Goal: Task Accomplishment & Management: Manage account settings

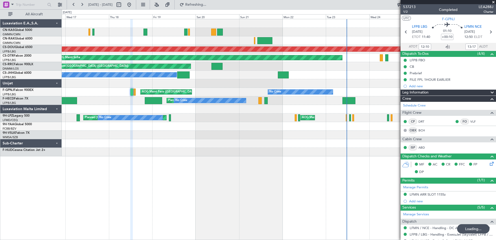
scroll to position [118, 0]
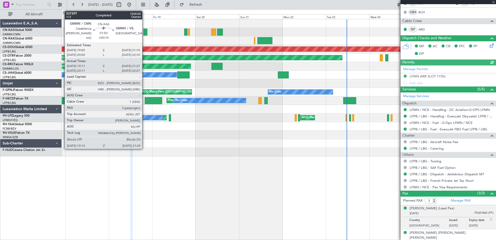
click at [145, 33] on div at bounding box center [146, 32] width 4 height 7
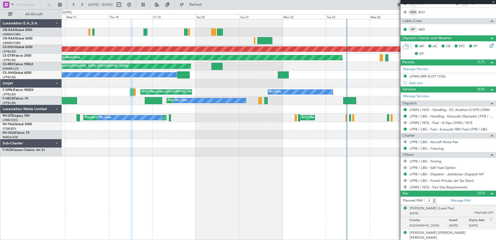
type input "19:21"
type input "21:17"
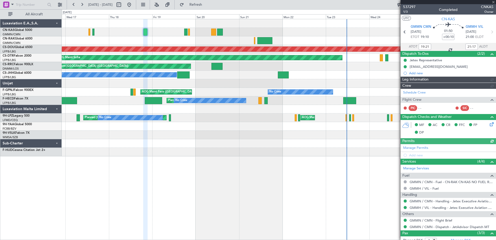
type input "[PERSON_NAME] ([PERSON_NAME])"
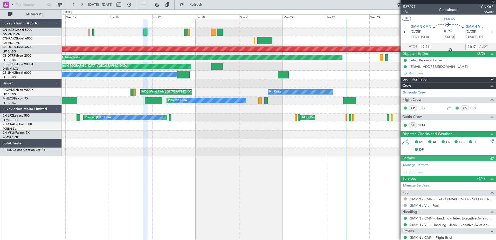
scroll to position [55, 0]
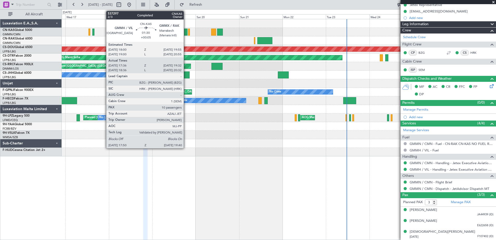
click at [186, 31] on div at bounding box center [185, 32] width 3 height 7
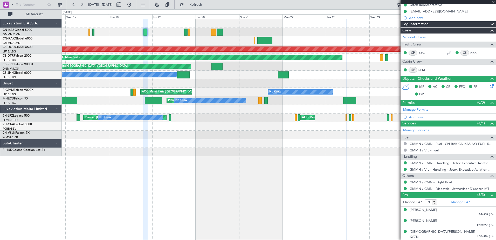
type input "+00:05"
type input "17:56"
type input "19:27"
type input "10"
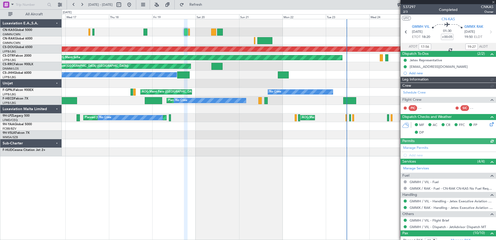
type input "[PERSON_NAME] ([PERSON_NAME])"
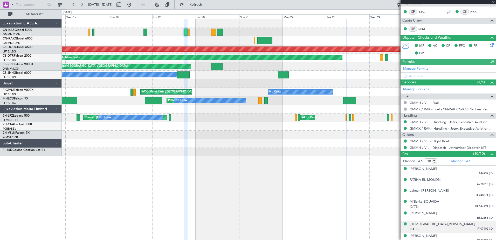
scroll to position [135, 0]
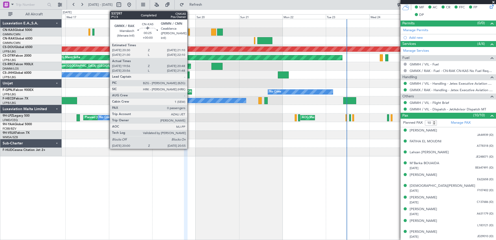
click at [190, 33] on div at bounding box center [189, 32] width 2 height 7
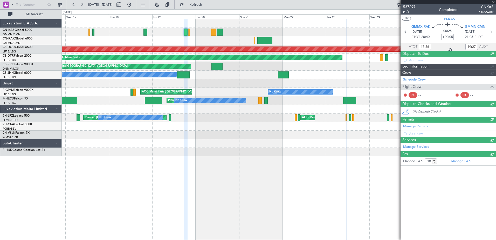
type input "20:06"
type input "20:43"
type input "0"
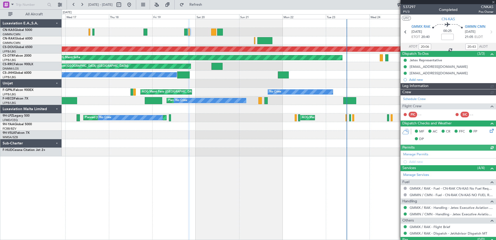
type input "[PERSON_NAME] ([PERSON_NAME])"
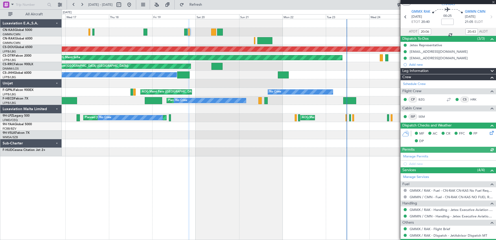
scroll to position [28, 0]
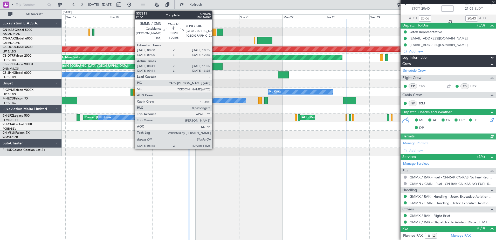
click at [215, 31] on div at bounding box center [213, 32] width 5 height 7
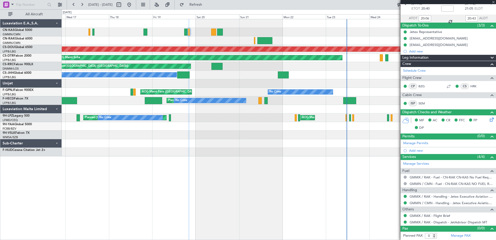
type input "+00:05"
type input "08:51"
type input "11:20"
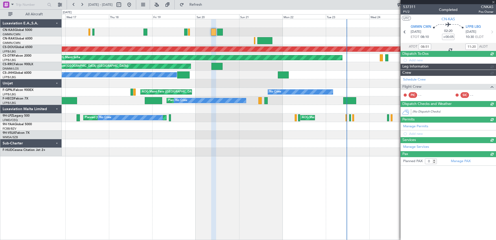
scroll to position [0, 0]
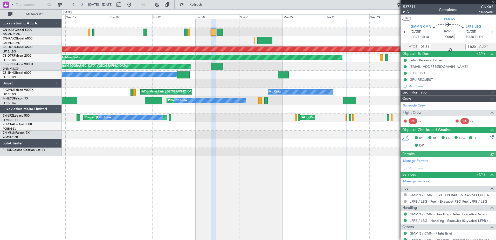
type input "[PERSON_NAME] ([PERSON_NAME])"
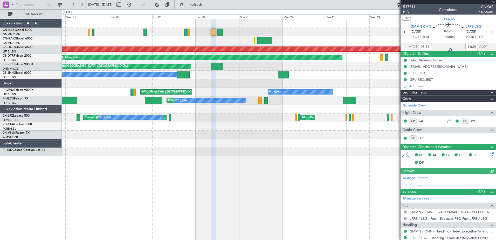
scroll to position [35, 0]
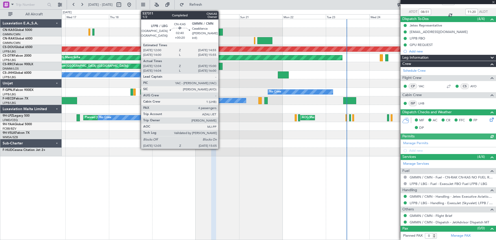
click at [221, 31] on div at bounding box center [219, 32] width 5 height 7
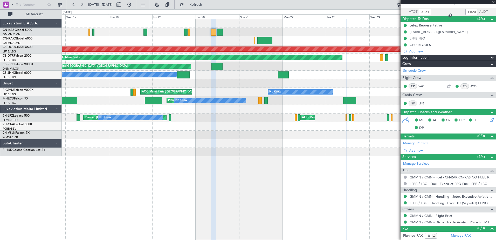
type input "+00:20"
type input "12:14"
type input "14:55"
type input "4"
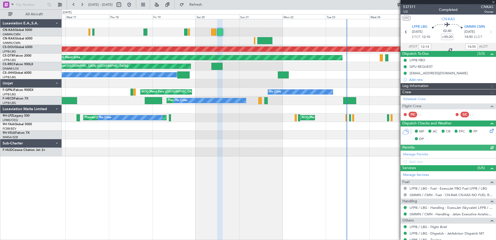
type input "[PERSON_NAME] ([PERSON_NAME])"
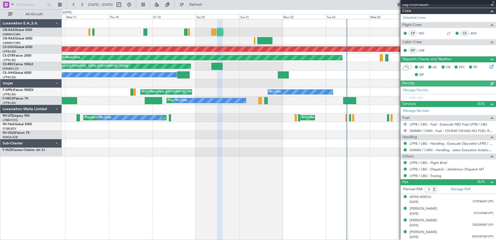
scroll to position [82, 0]
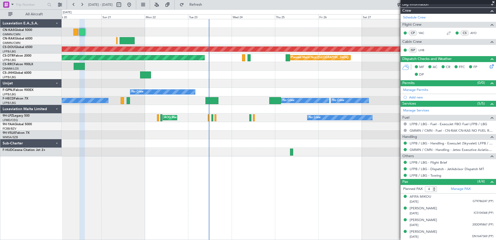
click at [97, 186] on div "Planned Maint London ([GEOGRAPHIC_DATA]) [GEOGRAPHIC_DATA] ([GEOGRAPHIC_DATA]) …" at bounding box center [279, 129] width 435 height 221
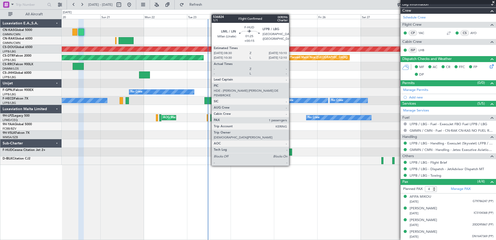
click at [292, 151] on div at bounding box center [290, 152] width 3 height 7
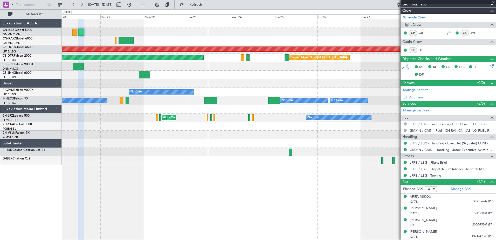
type input "+00:15"
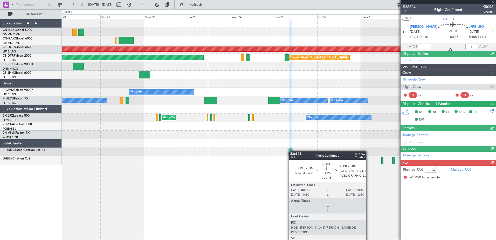
scroll to position [0, 0]
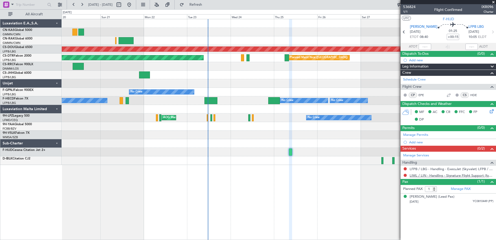
click at [415, 175] on link "LIML / LIN - Handling - Signature Flight Support (formely Prime Avn) LIML / LIN" at bounding box center [452, 175] width 84 height 4
click at [494, 2] on span at bounding box center [493, 2] width 5 height 5
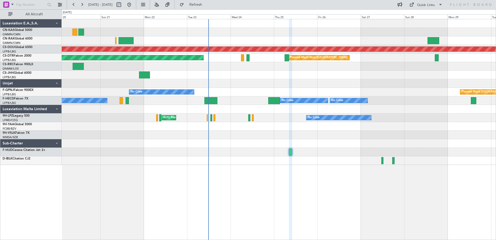
type input "0"
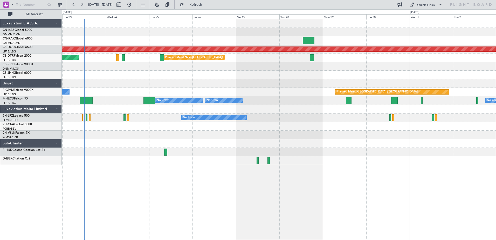
click at [180, 197] on div "Planned Maint London ([GEOGRAPHIC_DATA]) [GEOGRAPHIC_DATA] ([GEOGRAPHIC_DATA]) …" at bounding box center [279, 129] width 435 height 221
